Goal: Find specific page/section: Find specific page/section

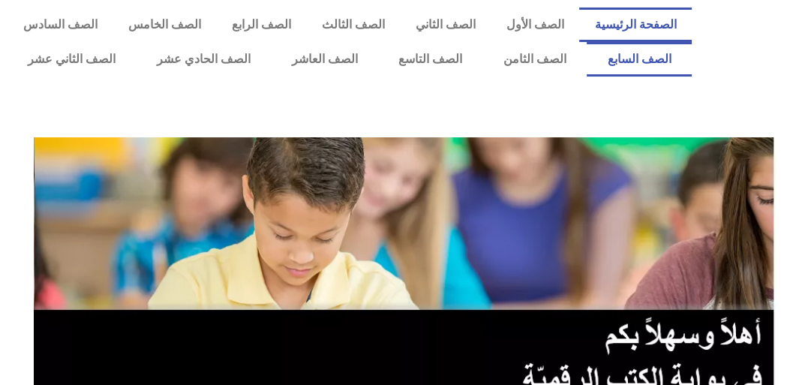
click at [587, 42] on link "الصف السابع" at bounding box center [639, 59] width 105 height 35
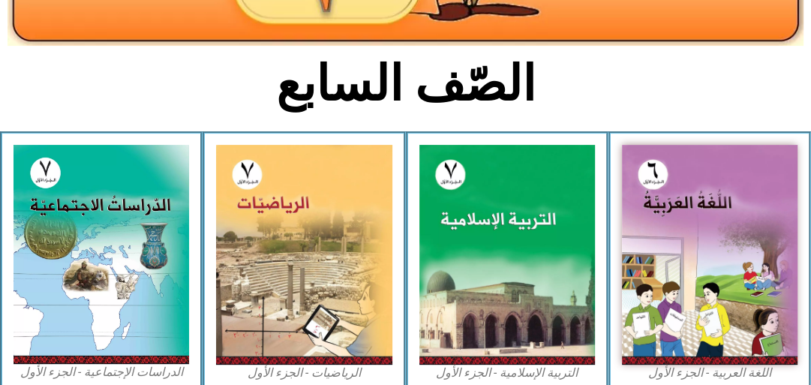
scroll to position [297, 0]
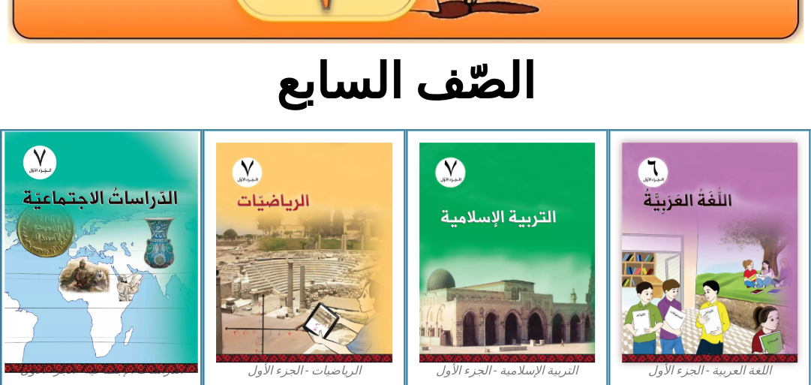
click at [71, 283] on img at bounding box center [102, 252] width 194 height 241
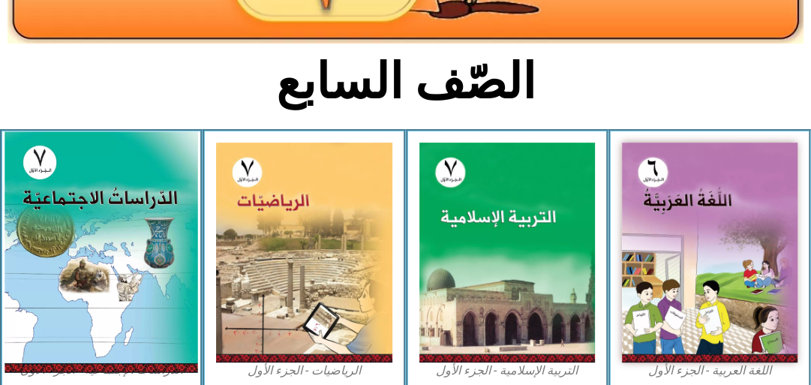
click at [71, 283] on img at bounding box center [102, 252] width 194 height 241
click at [122, 270] on img at bounding box center [102, 252] width 194 height 241
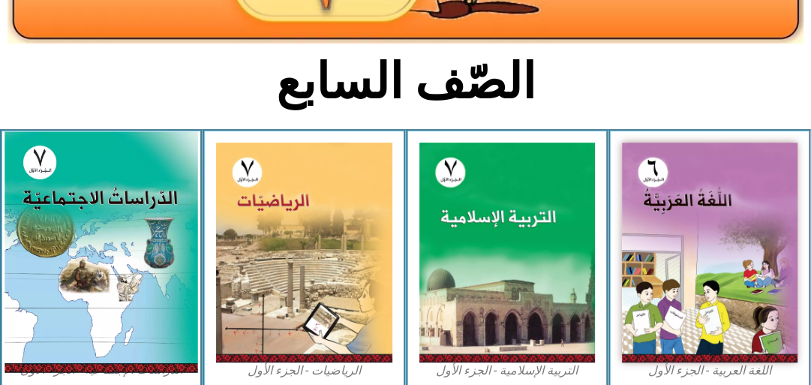
click at [96, 261] on img at bounding box center [102, 252] width 194 height 241
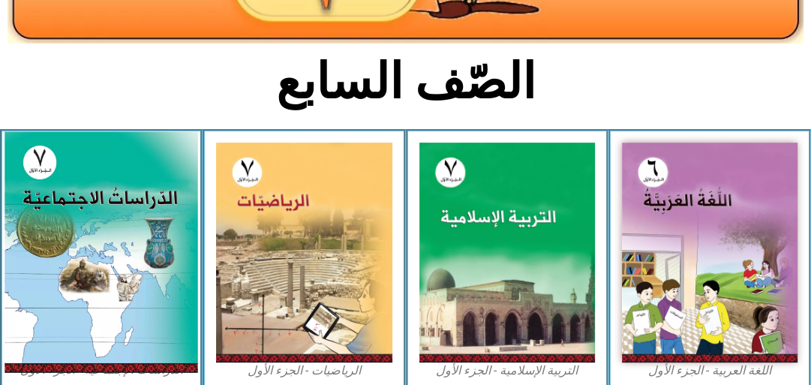
click at [96, 261] on img at bounding box center [102, 252] width 194 height 241
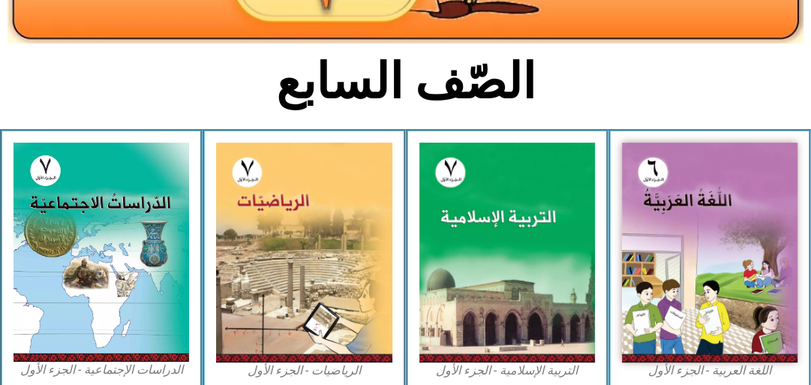
scroll to position [0, 0]
